Goal: Task Accomplishment & Management: Manage account settings

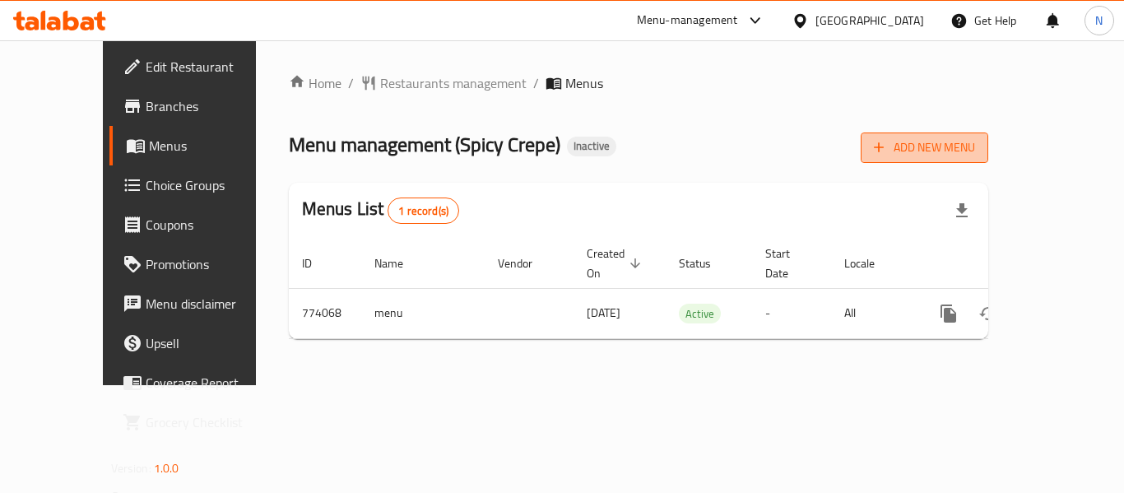
click at [975, 148] on span "Add New Menu" at bounding box center [924, 147] width 101 height 21
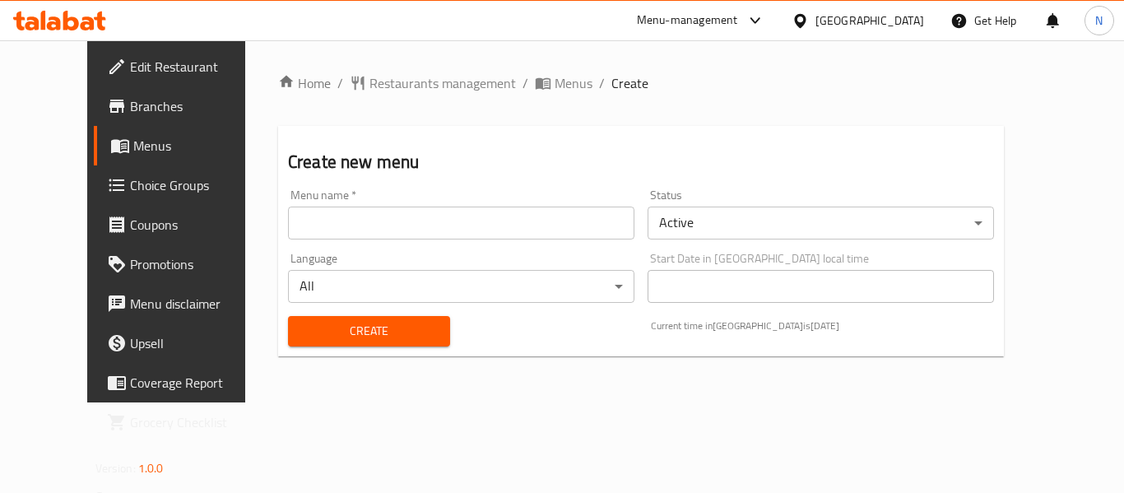
click at [419, 222] on input "text" at bounding box center [461, 222] width 346 height 33
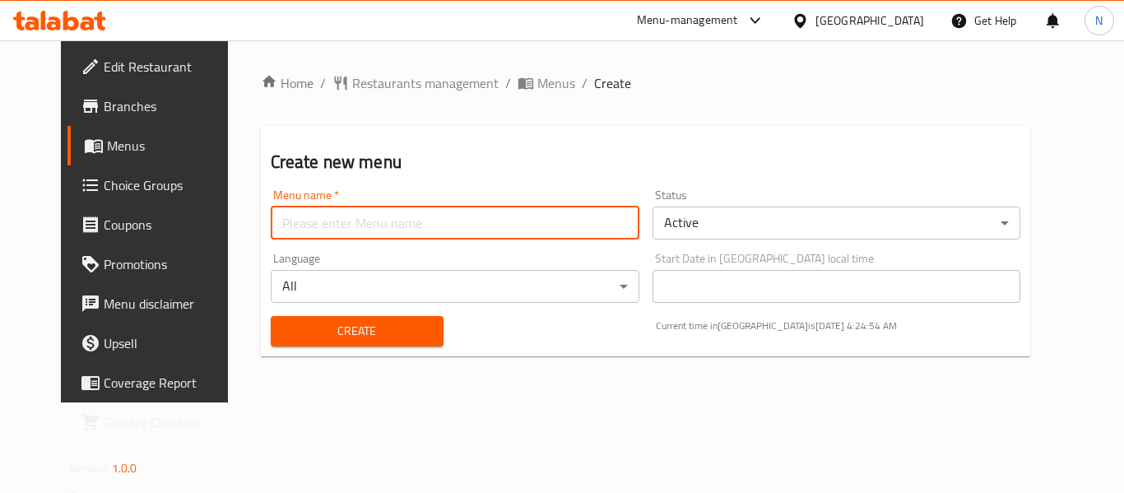
type input "menu"
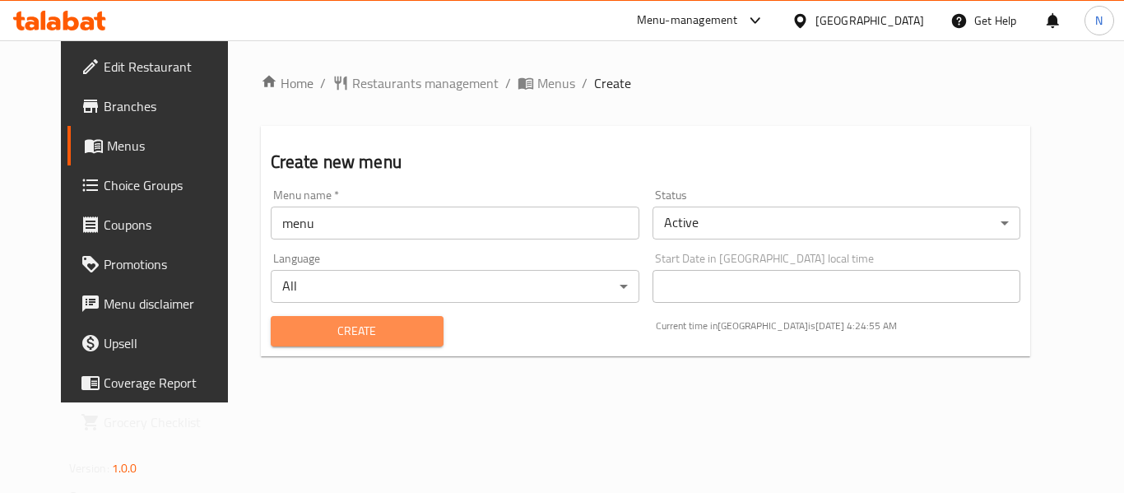
drag, startPoint x: 305, startPoint y: 327, endPoint x: 336, endPoint y: 244, distance: 87.7
click at [305, 323] on span "Create" at bounding box center [357, 331] width 146 height 21
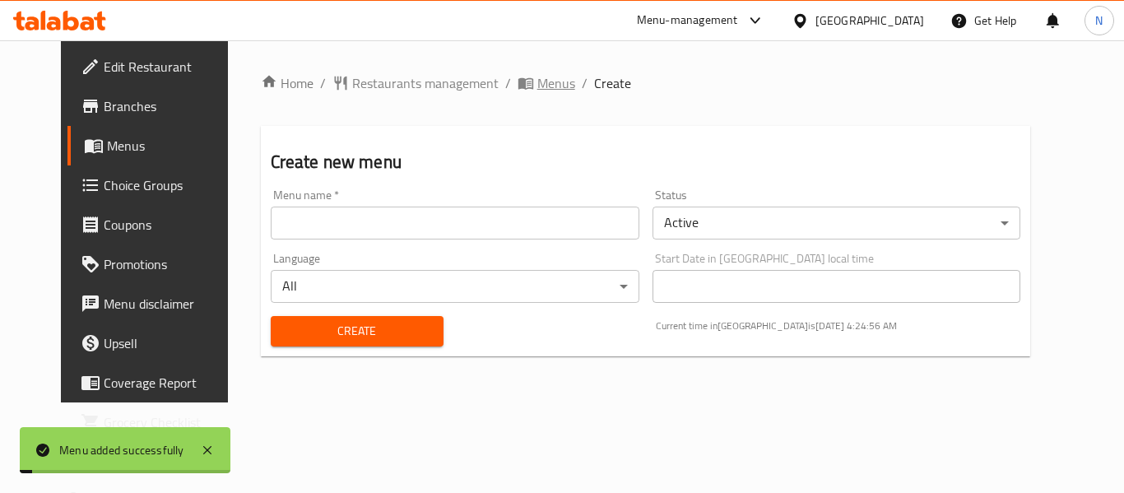
click at [537, 86] on span "Menus" at bounding box center [556, 83] width 38 height 20
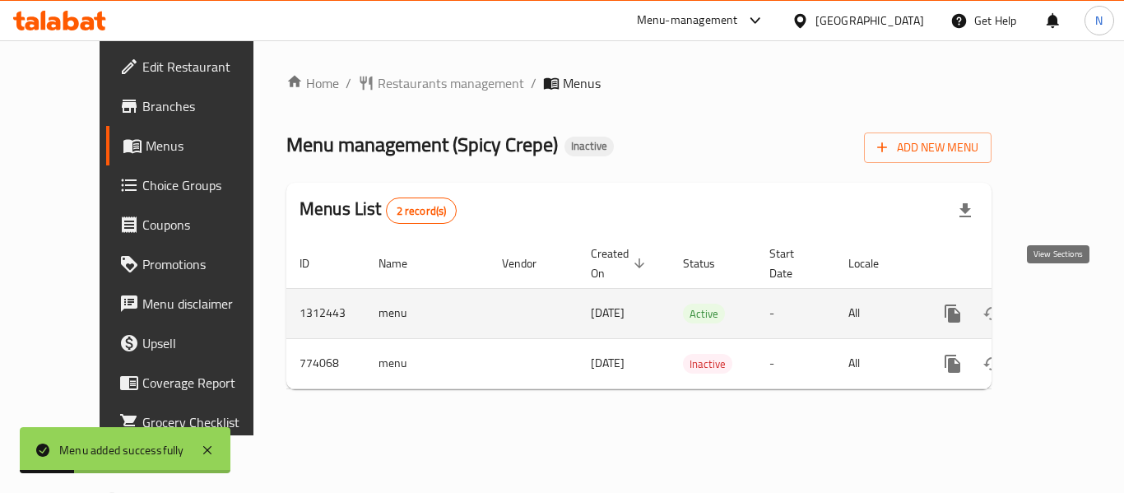
click at [1064, 304] on icon "enhanced table" at bounding box center [1071, 314] width 20 height 20
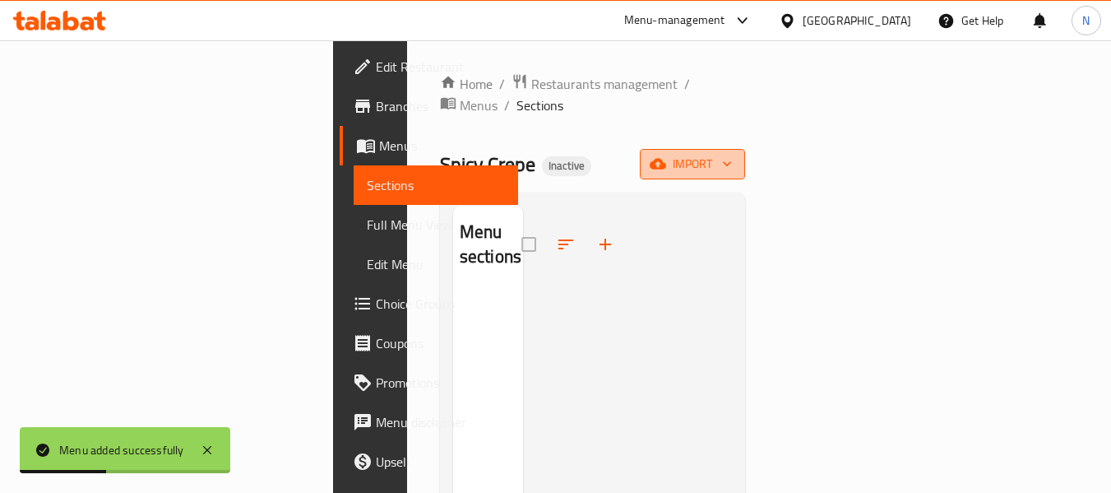
click at [666, 155] on icon "button" at bounding box center [658, 163] width 16 height 16
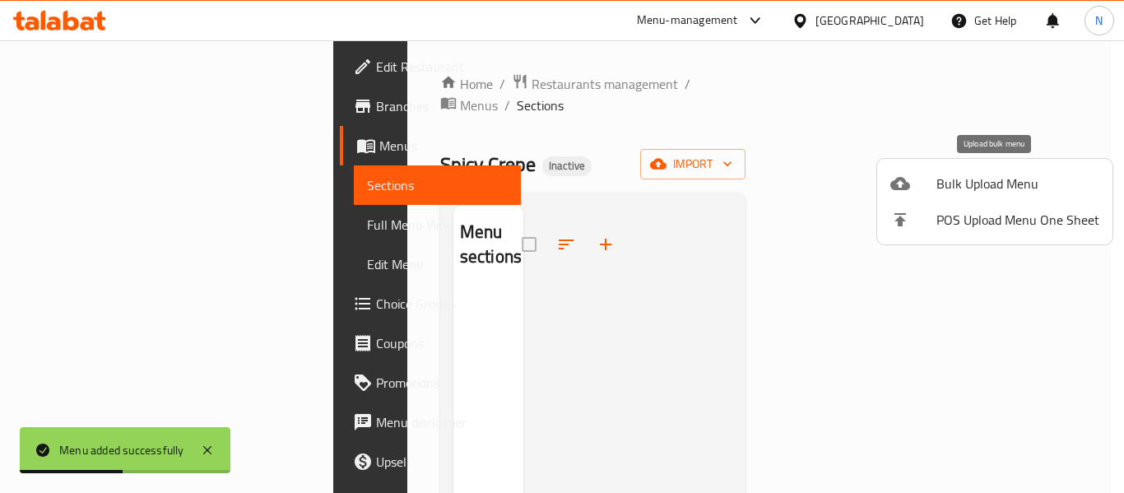
click at [924, 191] on div at bounding box center [913, 184] width 46 height 20
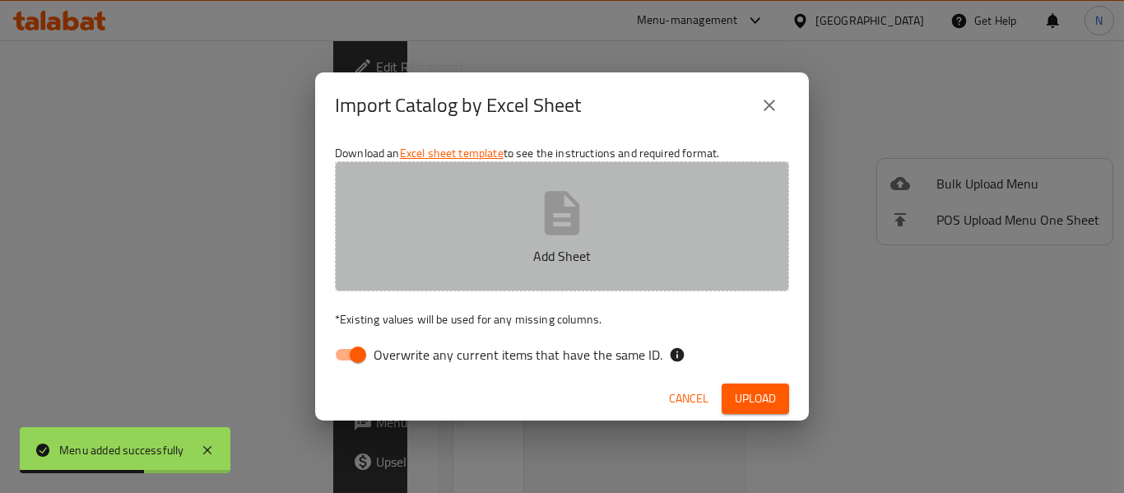
click at [494, 216] on button "Add Sheet" at bounding box center [562, 226] width 454 height 130
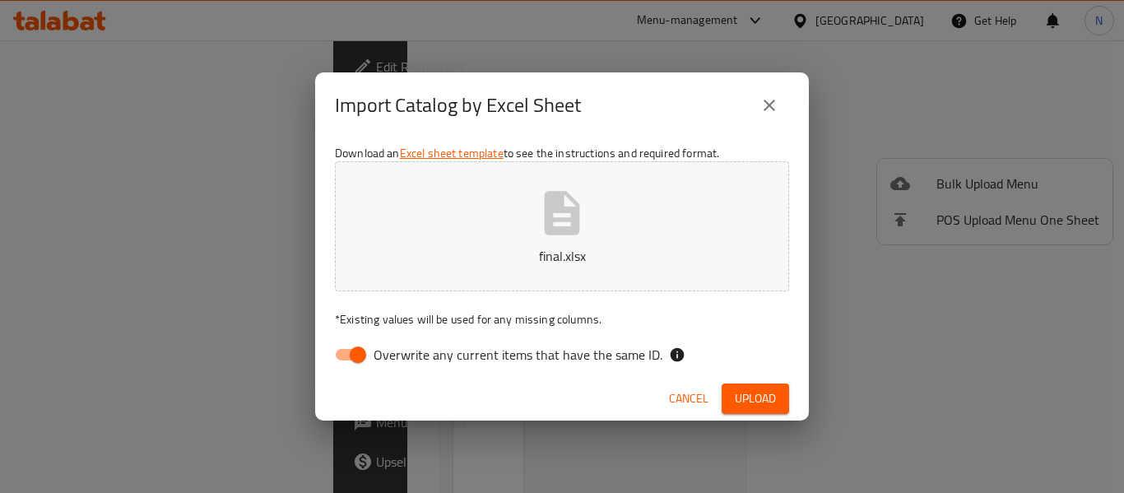
click at [354, 353] on input "Overwrite any current items that have the same ID." at bounding box center [358, 354] width 94 height 31
checkbox input "false"
click at [735, 388] on span "Upload" at bounding box center [755, 398] width 41 height 21
drag, startPoint x: 747, startPoint y: 396, endPoint x: 747, endPoint y: 377, distance: 19.7
click at [747, 397] on span "Upload" at bounding box center [755, 398] width 41 height 21
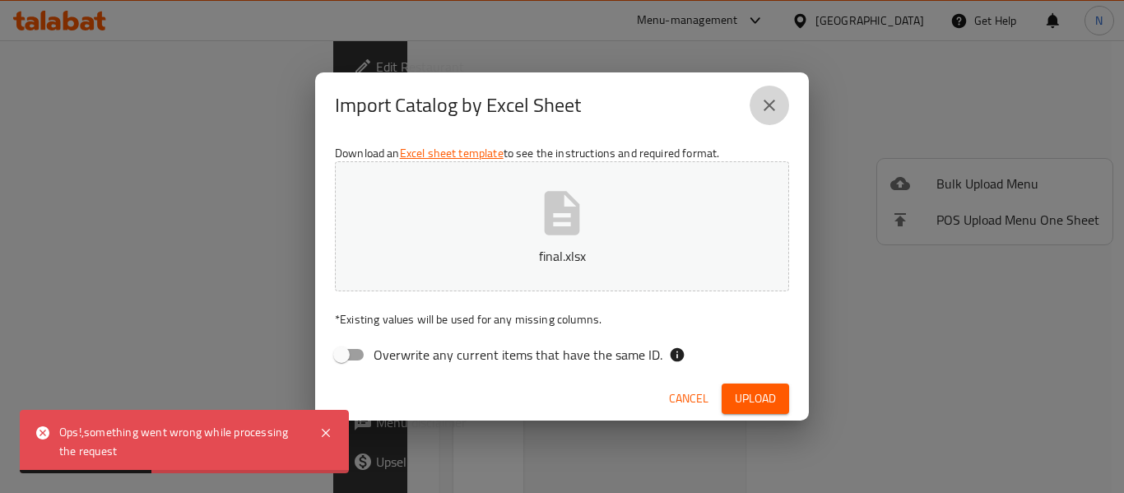
click at [757, 112] on button "close" at bounding box center [768, 105] width 39 height 39
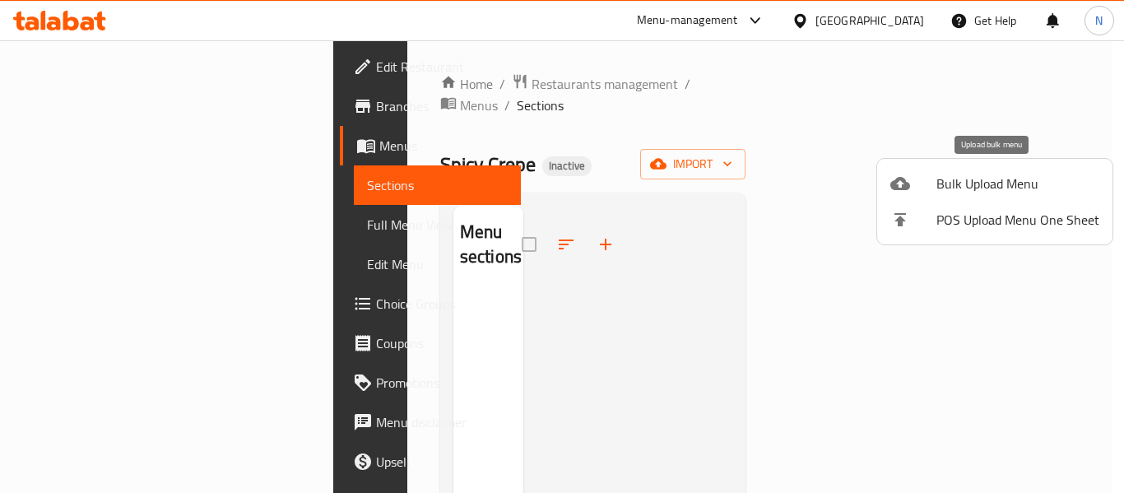
click at [936, 190] on span "Bulk Upload Menu" at bounding box center [1017, 184] width 163 height 20
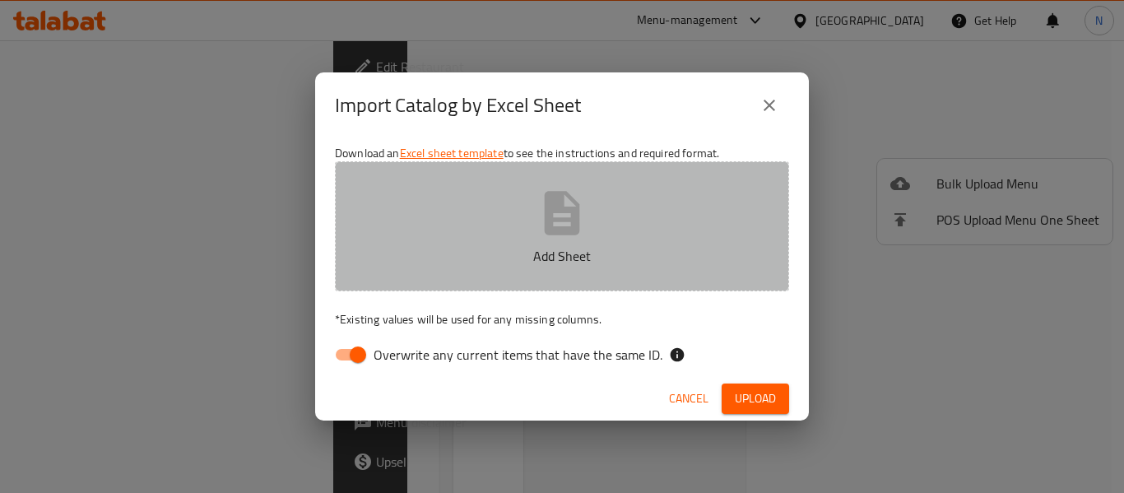
click at [455, 206] on button "Add Sheet" at bounding box center [562, 226] width 454 height 130
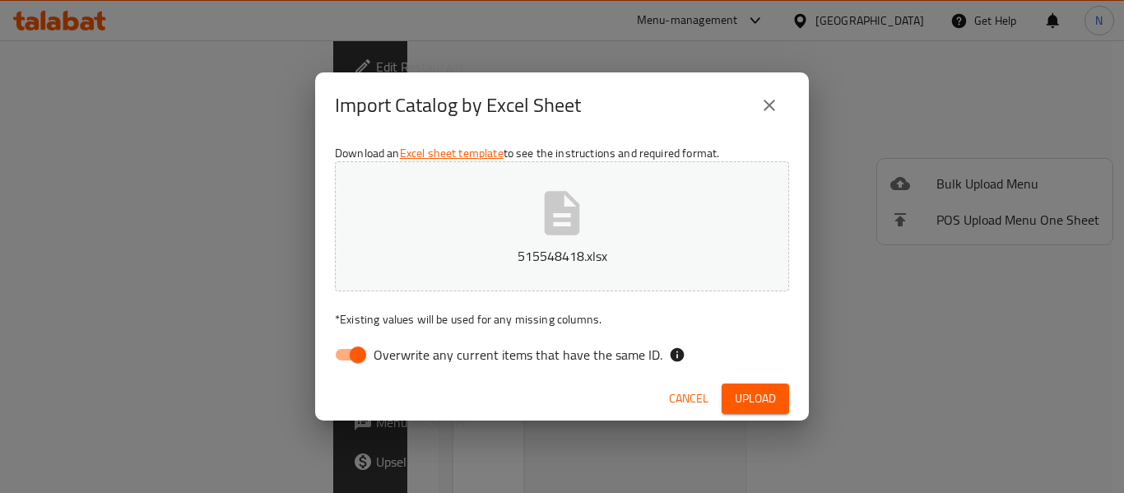
click at [370, 347] on input "Overwrite any current items that have the same ID." at bounding box center [358, 354] width 94 height 31
checkbox input "false"
click at [756, 399] on span "Upload" at bounding box center [755, 398] width 41 height 21
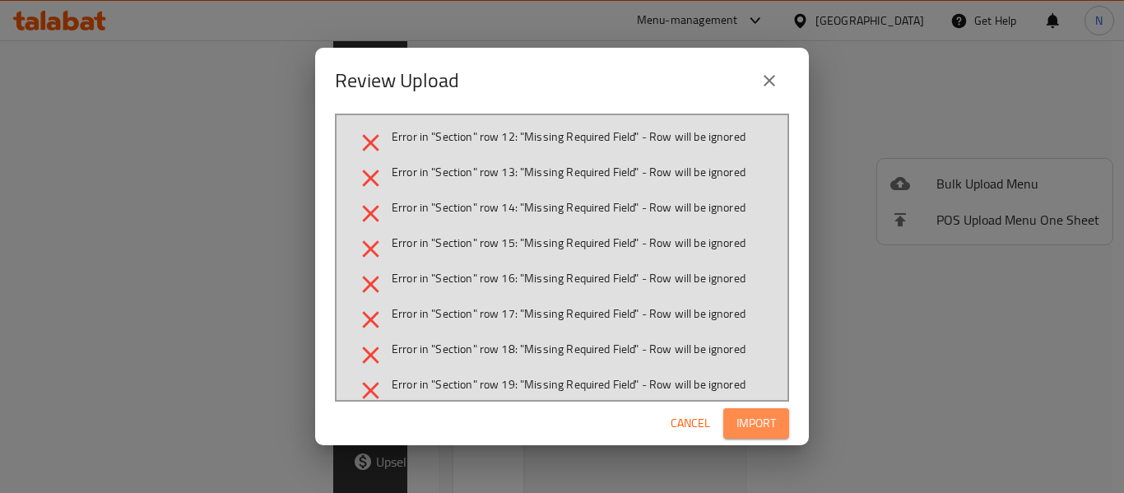
click at [746, 418] on span "Import" at bounding box center [755, 423] width 39 height 21
click at [1006, 362] on div "Review Upload Error in "Section" row 12: "Missing Required Field" - Row will be…" at bounding box center [562, 246] width 1124 height 493
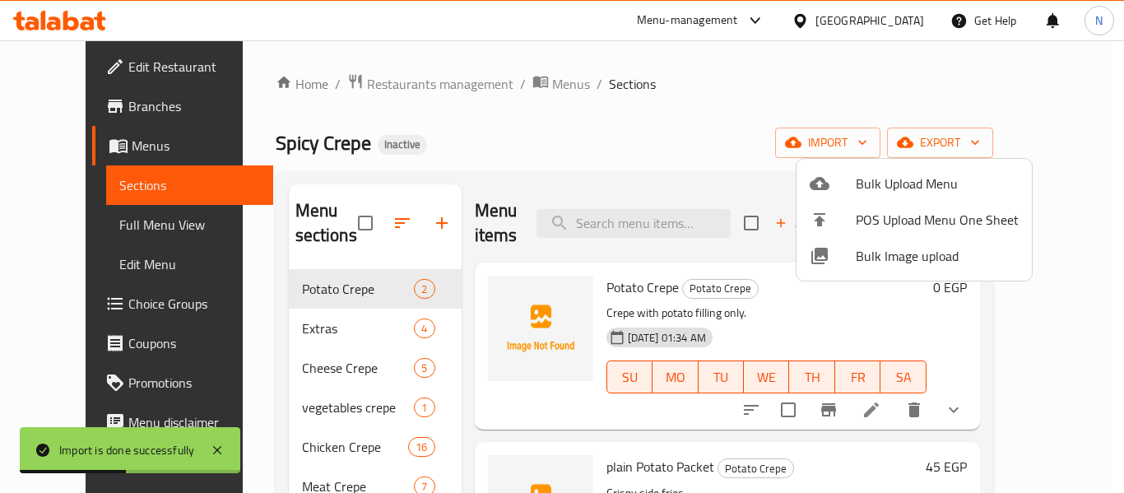
drag, startPoint x: 819, startPoint y: 313, endPoint x: 634, endPoint y: 233, distance: 201.5
click at [819, 312] on div at bounding box center [562, 246] width 1124 height 493
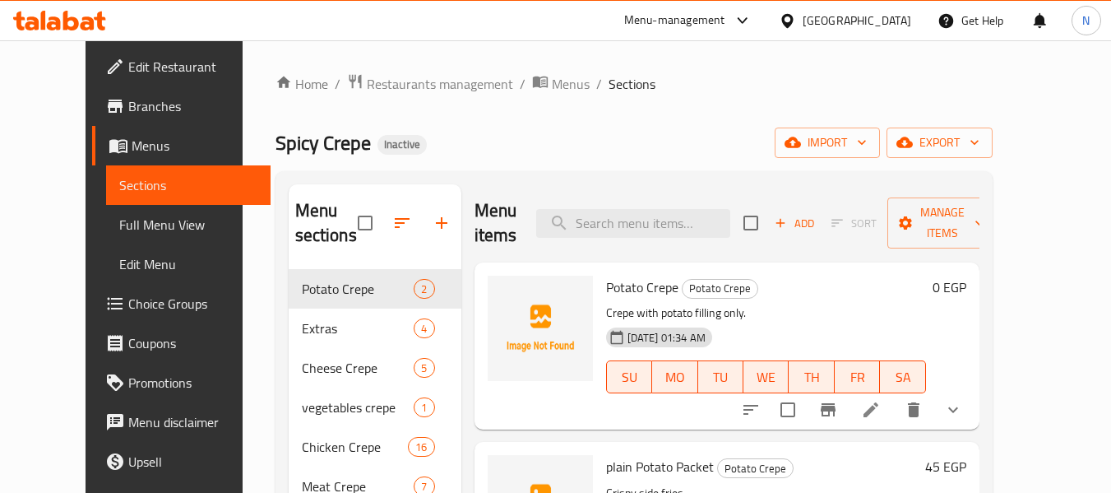
drag, startPoint x: 77, startPoint y: 212, endPoint x: 110, endPoint y: 230, distance: 37.6
click at [119, 215] on span "Full Menu View" at bounding box center [188, 225] width 139 height 20
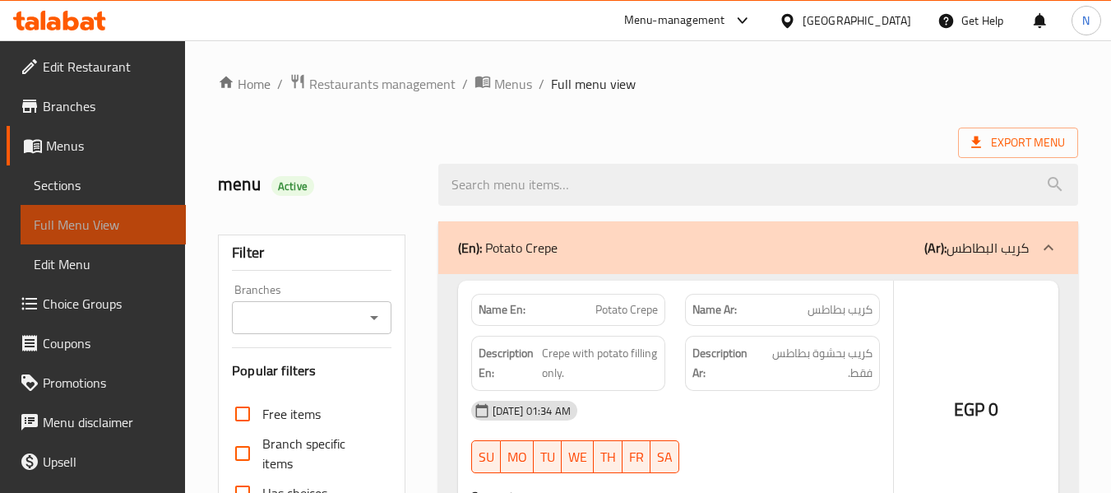
click at [110, 230] on span "Full Menu View" at bounding box center [103, 225] width 139 height 20
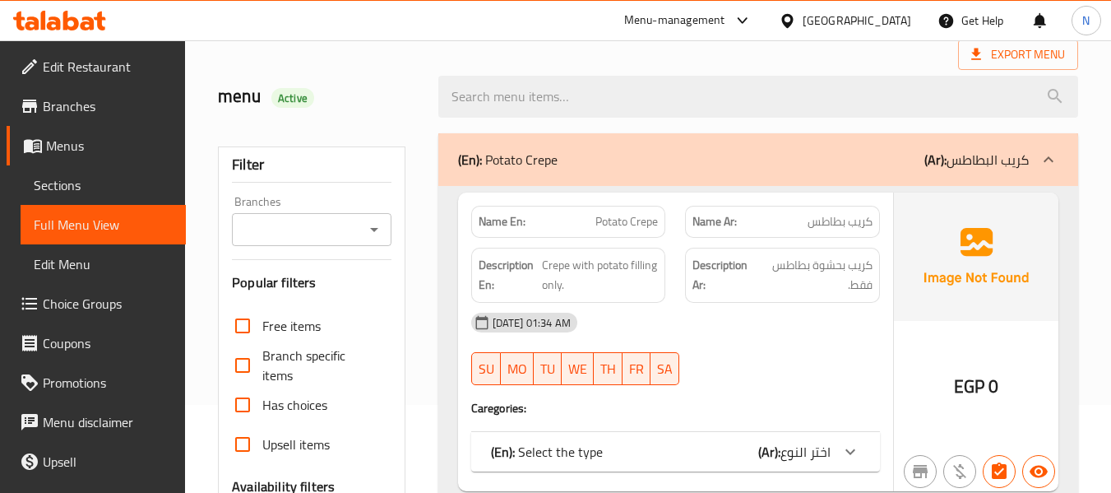
scroll to position [82, 0]
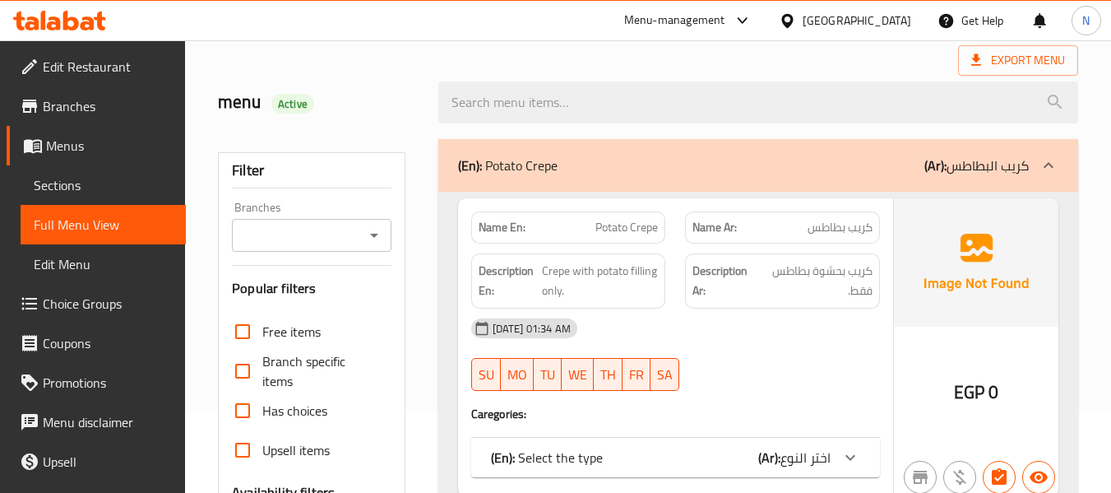
click at [648, 158] on div "(En): Potato Crepe (Ar): كريب البطاطس" at bounding box center [743, 165] width 571 height 20
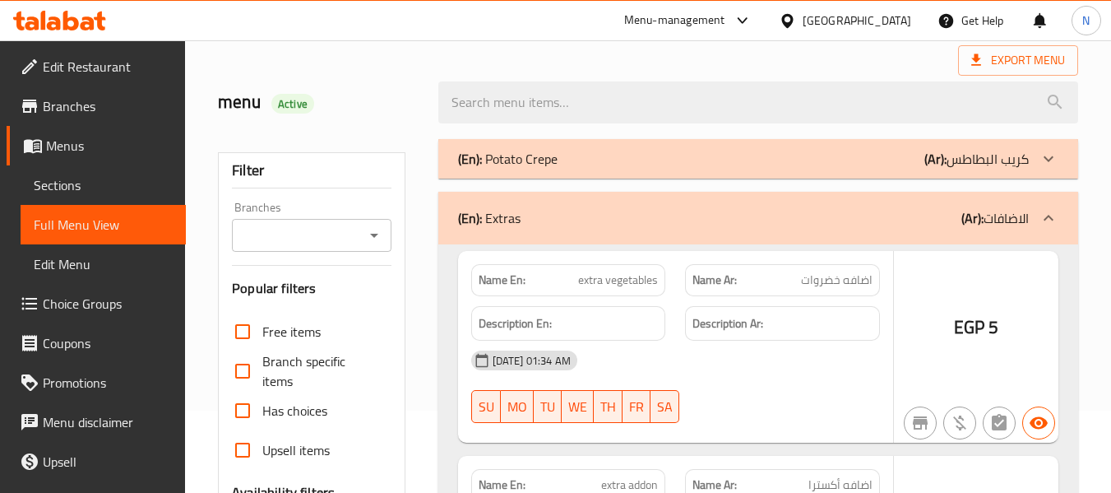
click at [653, 170] on div "(En): Potato Crepe (Ar): كريب البطاطس" at bounding box center [758, 158] width 640 height 39
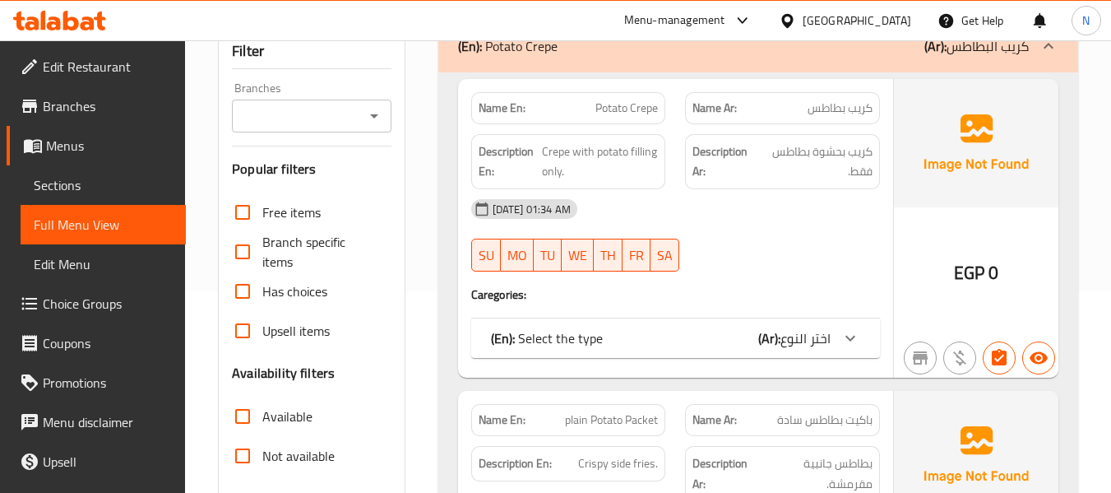
scroll to position [329, 0]
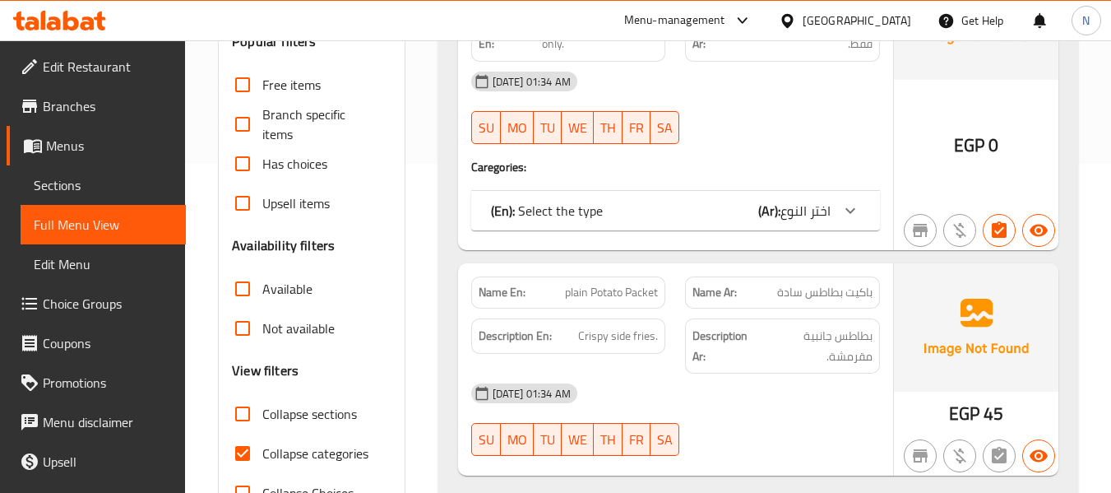
click at [239, 453] on input "Collapse categories" at bounding box center [242, 453] width 39 height 39
checkbox input "false"
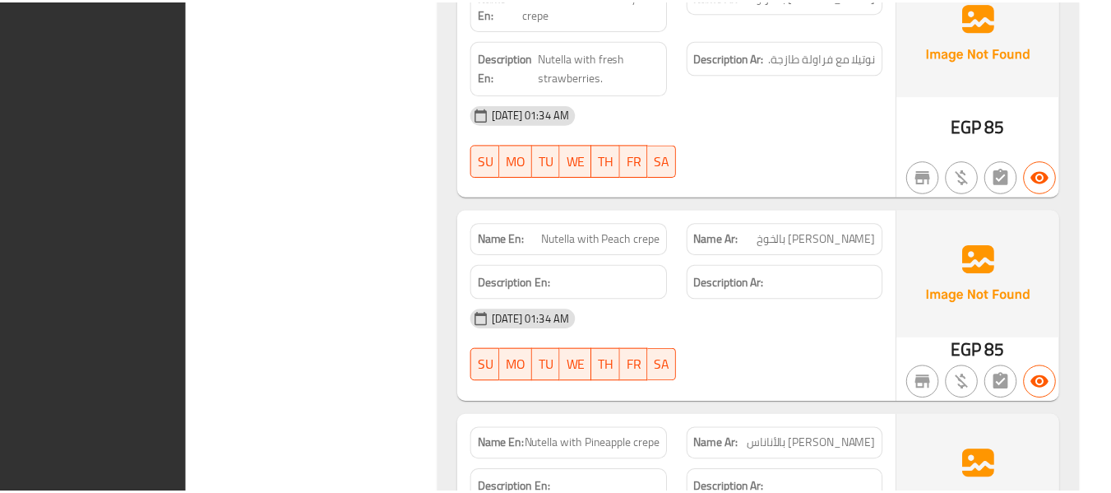
scroll to position [32668, 0]
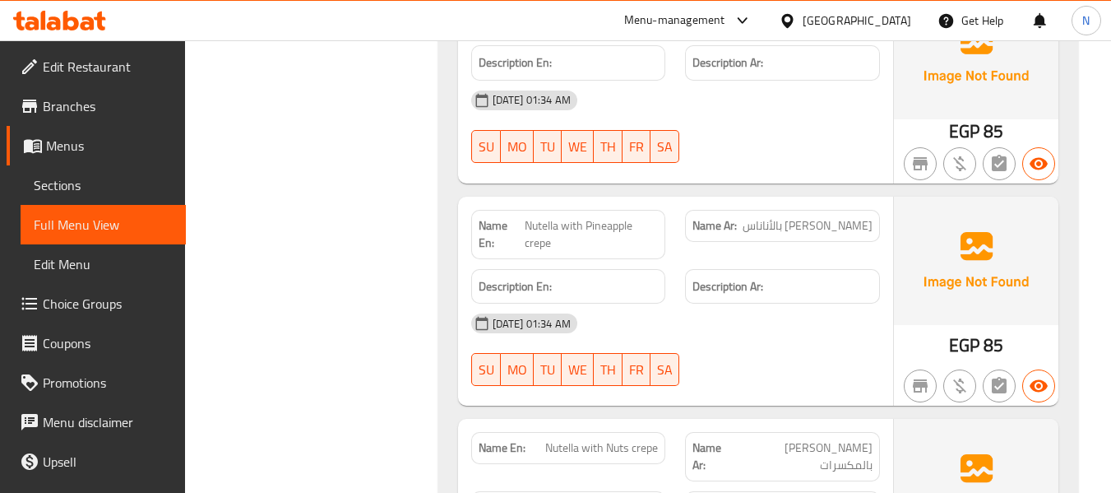
click at [67, 104] on span "Branches" at bounding box center [108, 106] width 130 height 20
